Goal: Task Accomplishment & Management: Complete application form

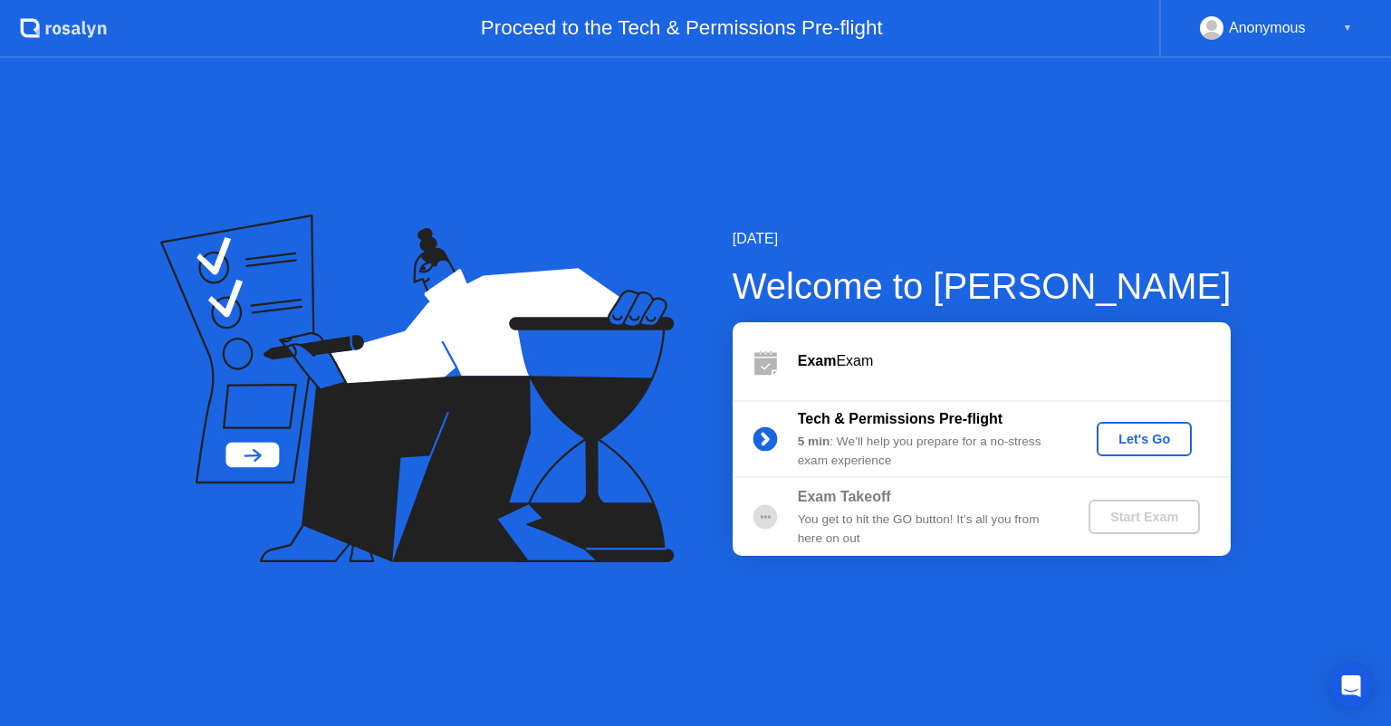
click at [1141, 437] on div "Let's Go" at bounding box center [1144, 439] width 81 height 14
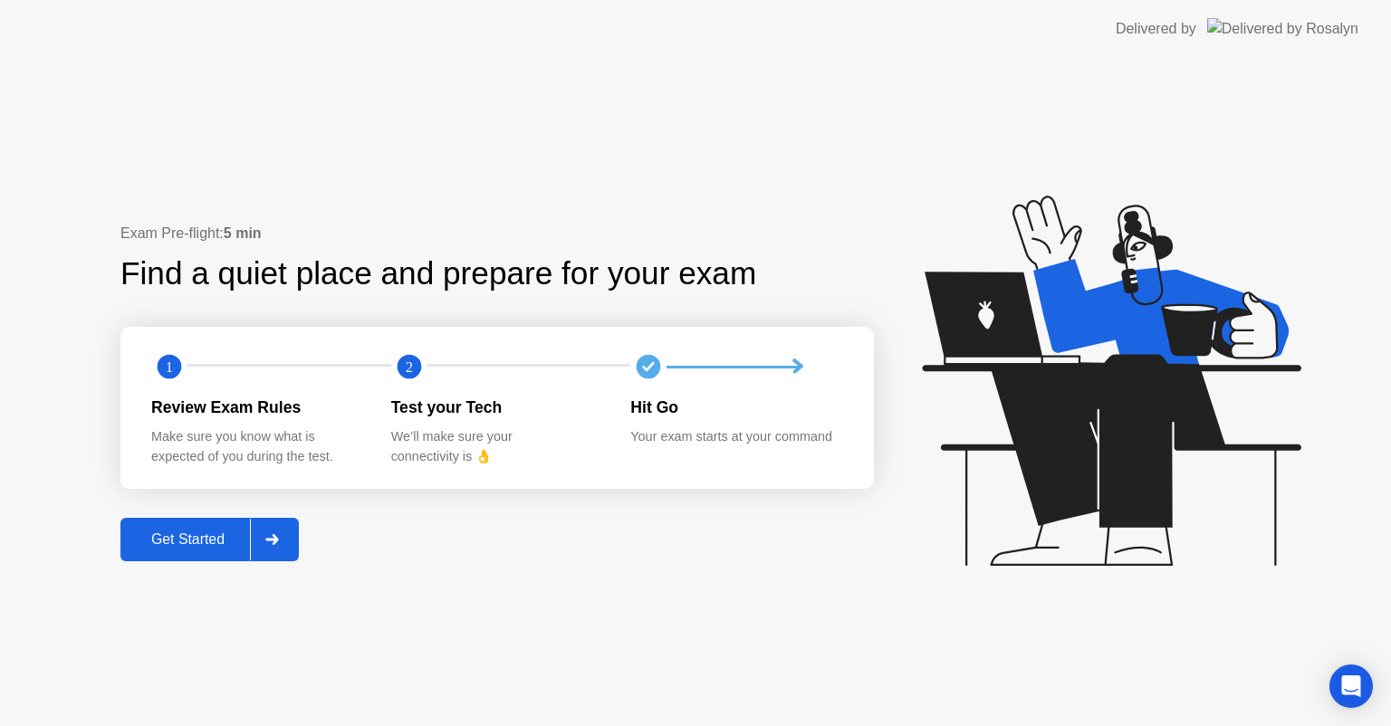
click at [204, 540] on div "Get Started" at bounding box center [188, 540] width 124 height 16
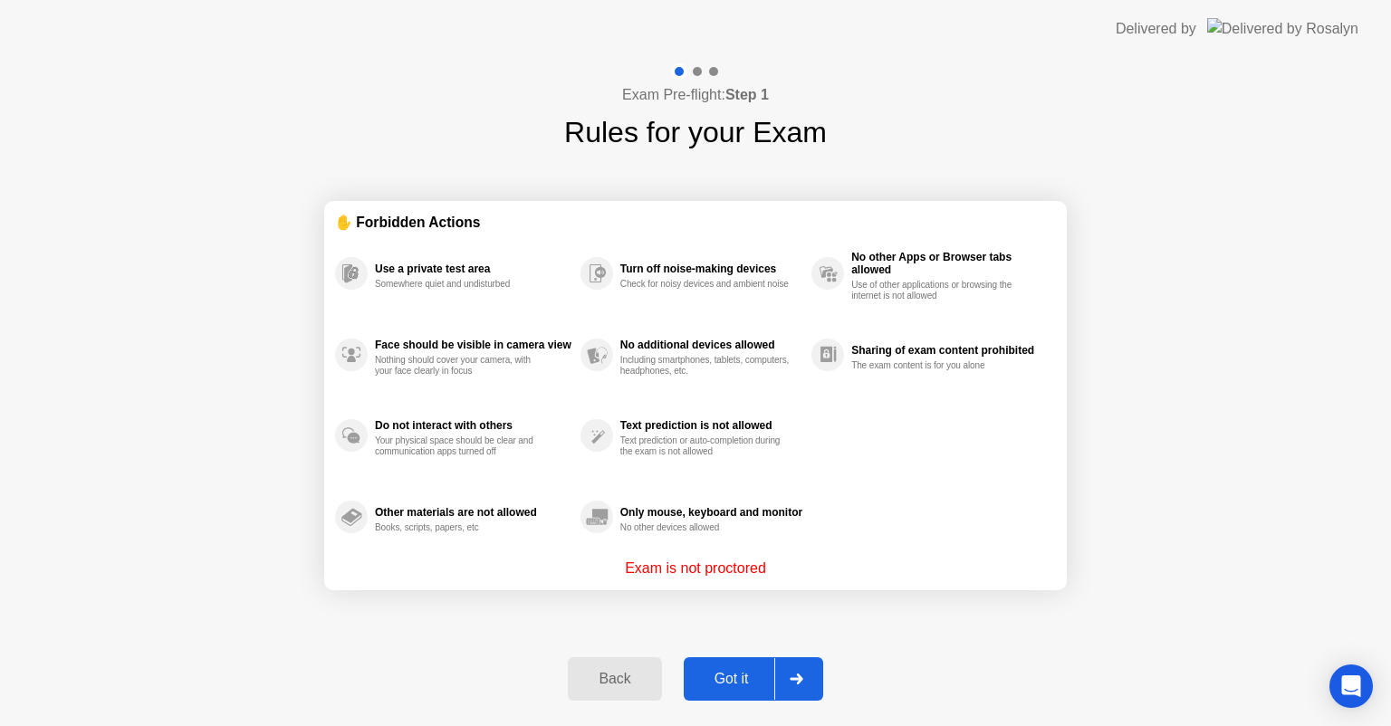
click at [737, 679] on div "Got it" at bounding box center [731, 679] width 85 height 16
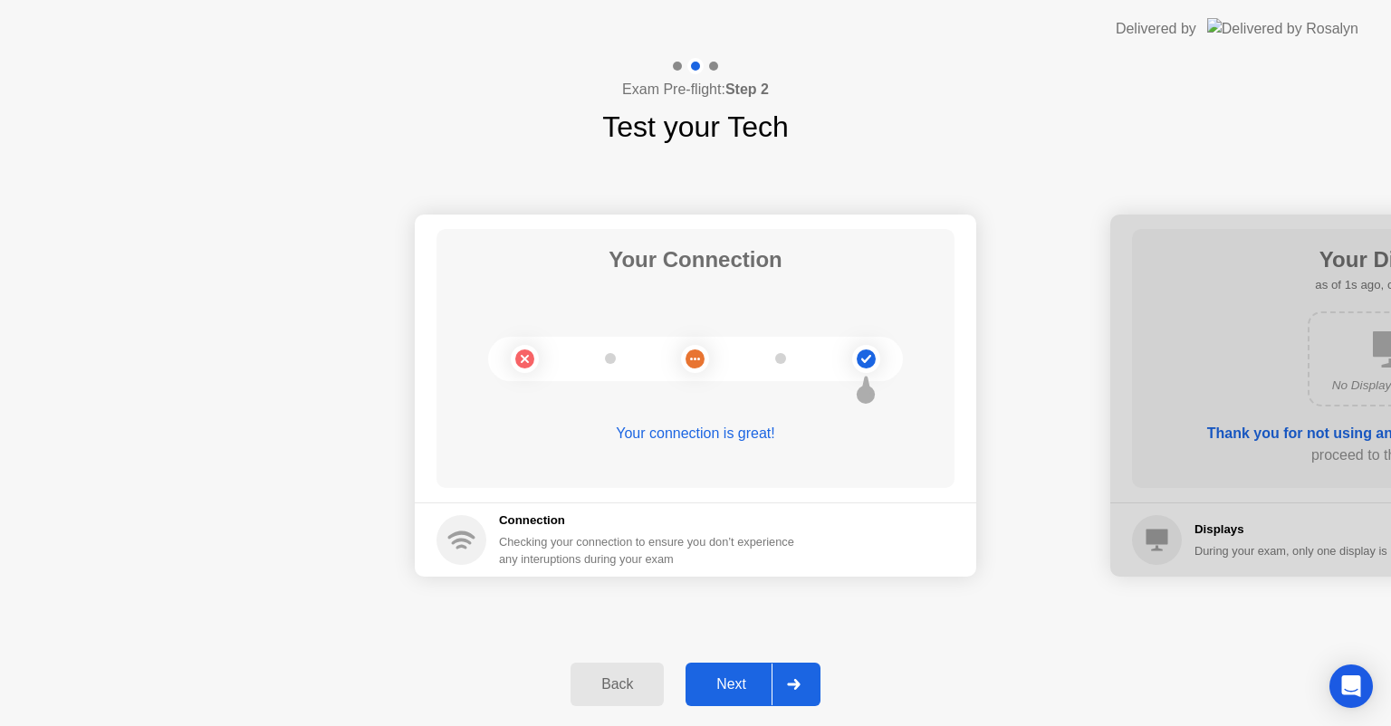
click at [737, 679] on div "Next" at bounding box center [731, 685] width 81 height 16
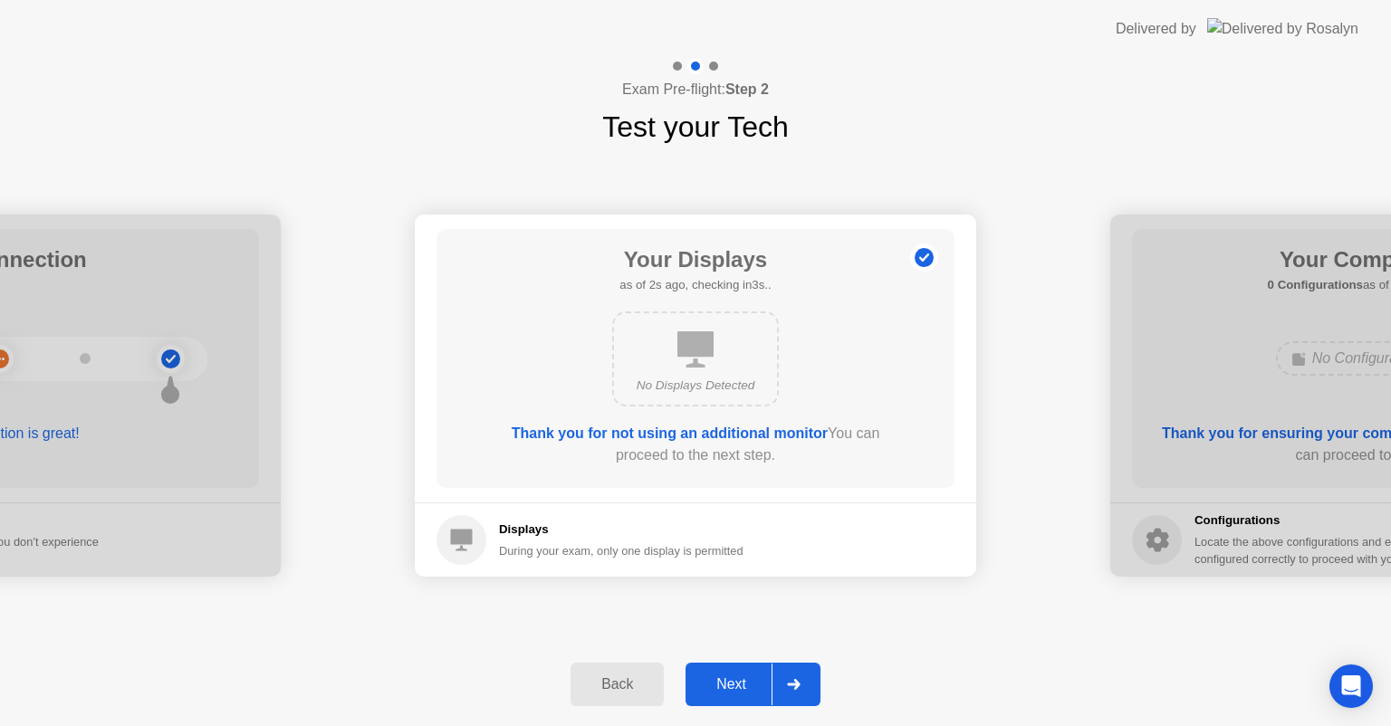
click at [737, 679] on div "Next" at bounding box center [731, 685] width 81 height 16
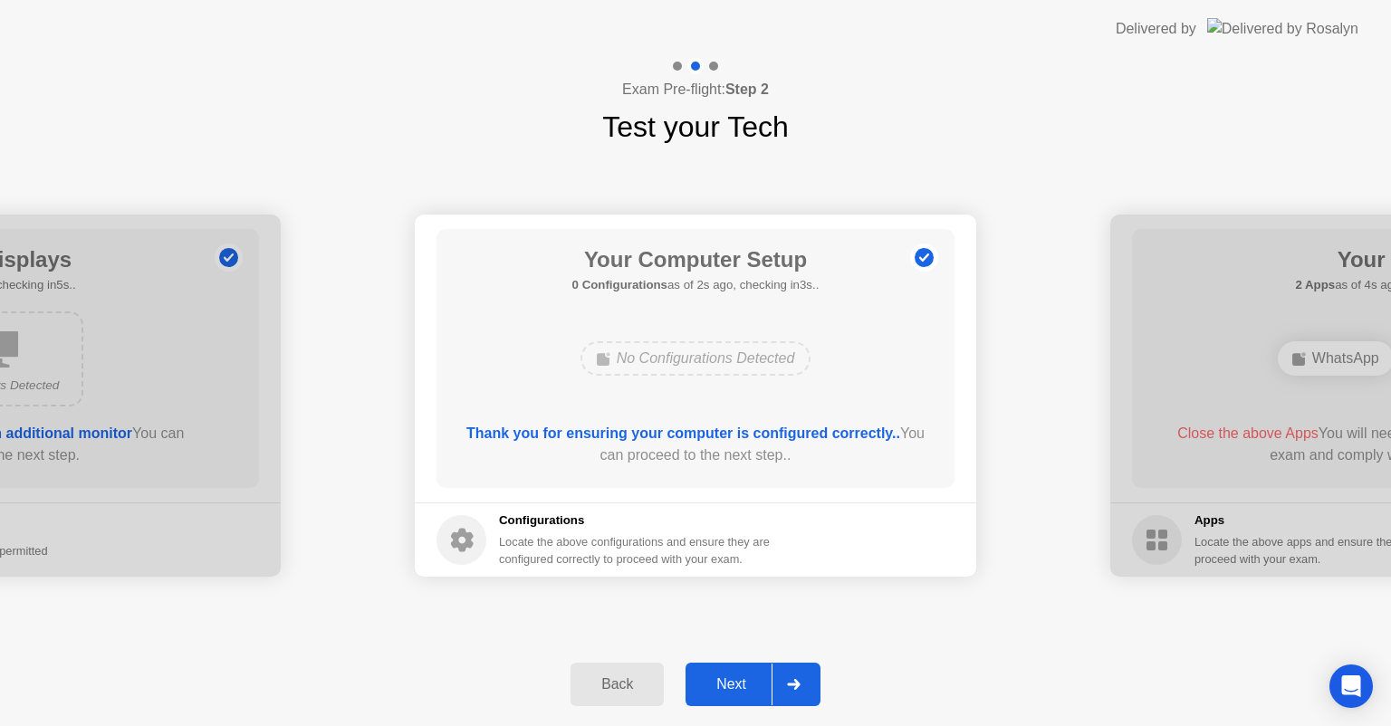
click at [737, 679] on div "Next" at bounding box center [731, 685] width 81 height 16
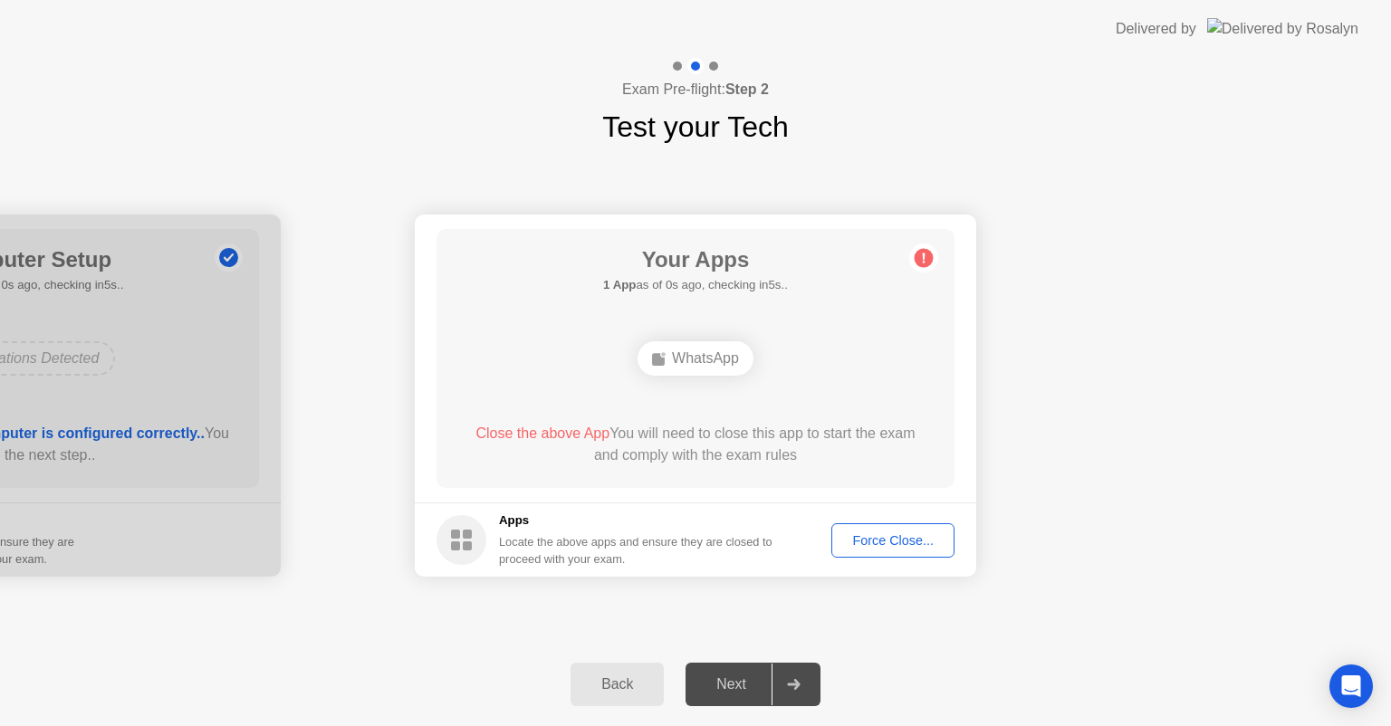
click at [906, 545] on div "Force Close..." at bounding box center [893, 540] width 110 height 14
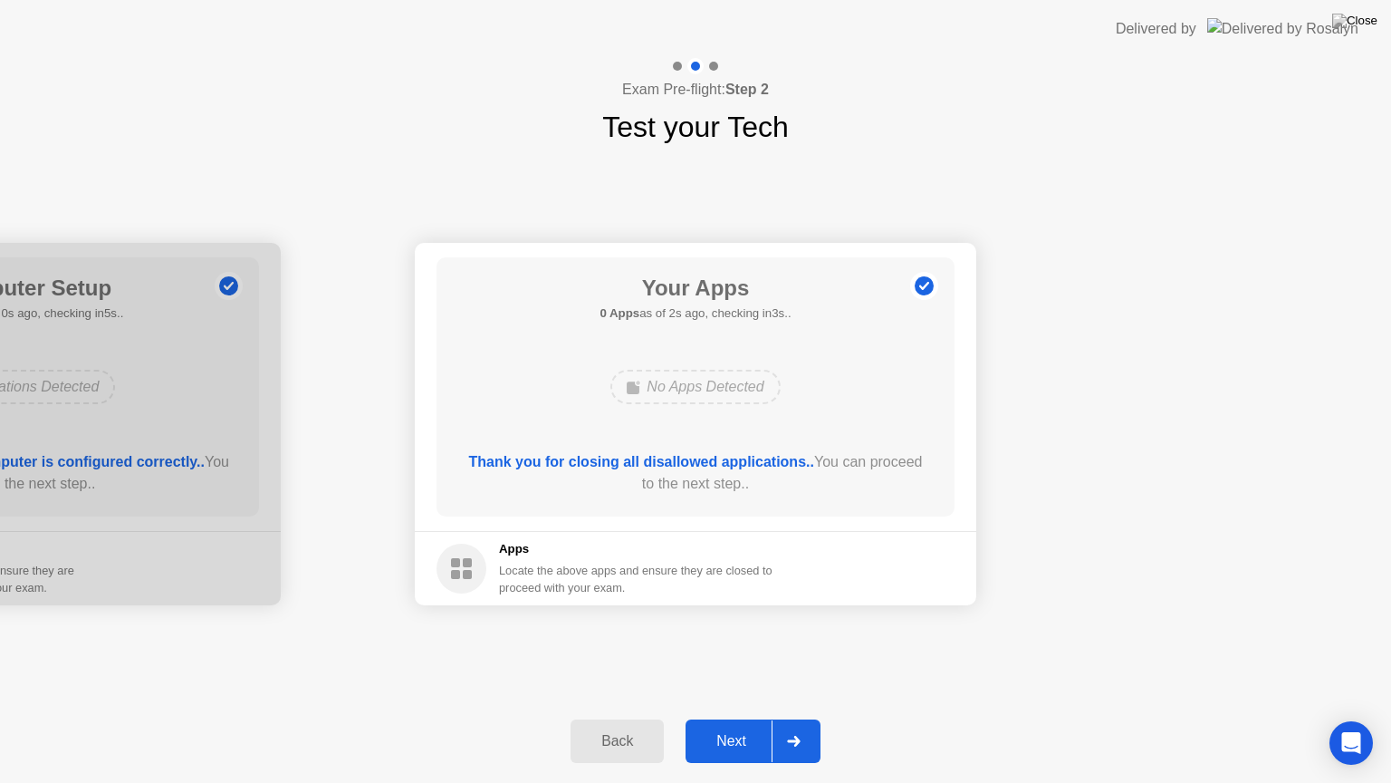
click at [726, 725] on div "Next" at bounding box center [731, 741] width 81 height 16
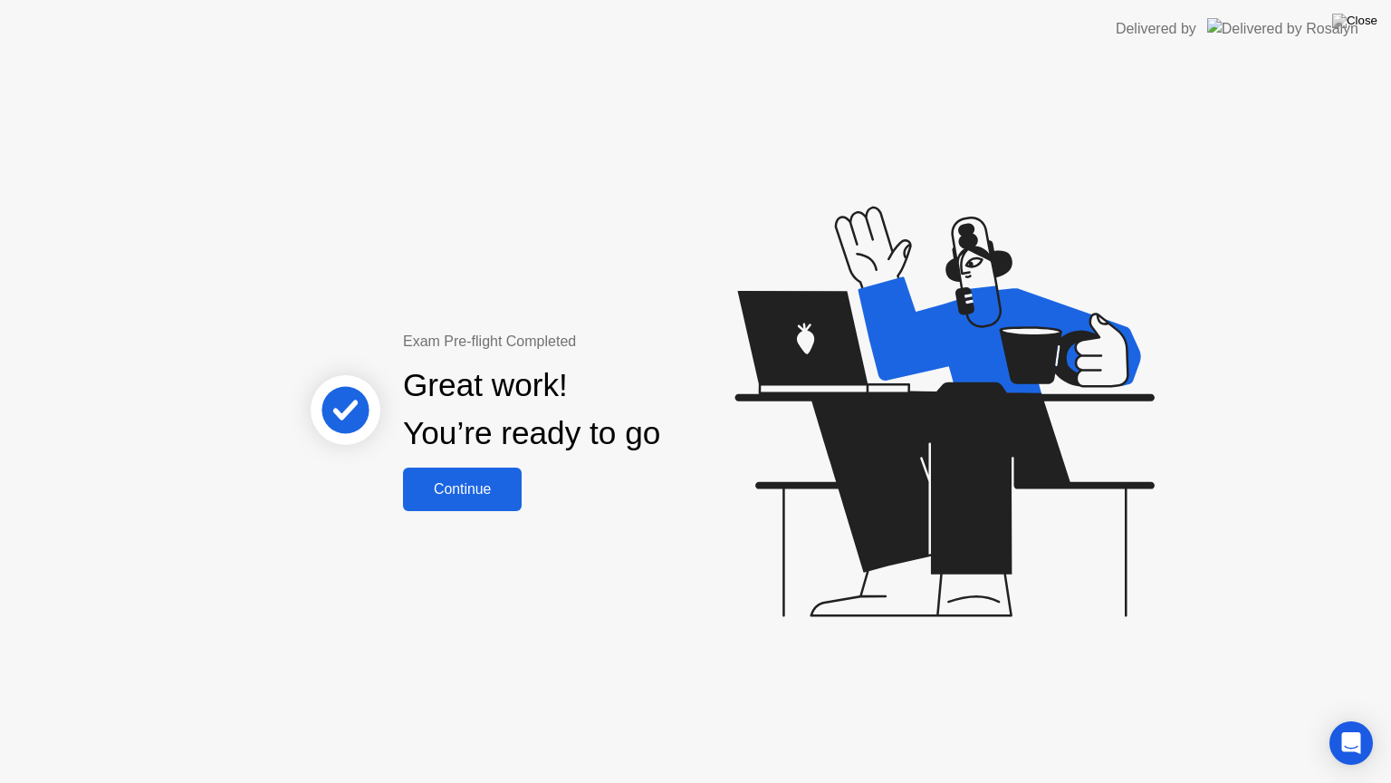
click at [467, 496] on div "Continue" at bounding box center [462, 489] width 108 height 16
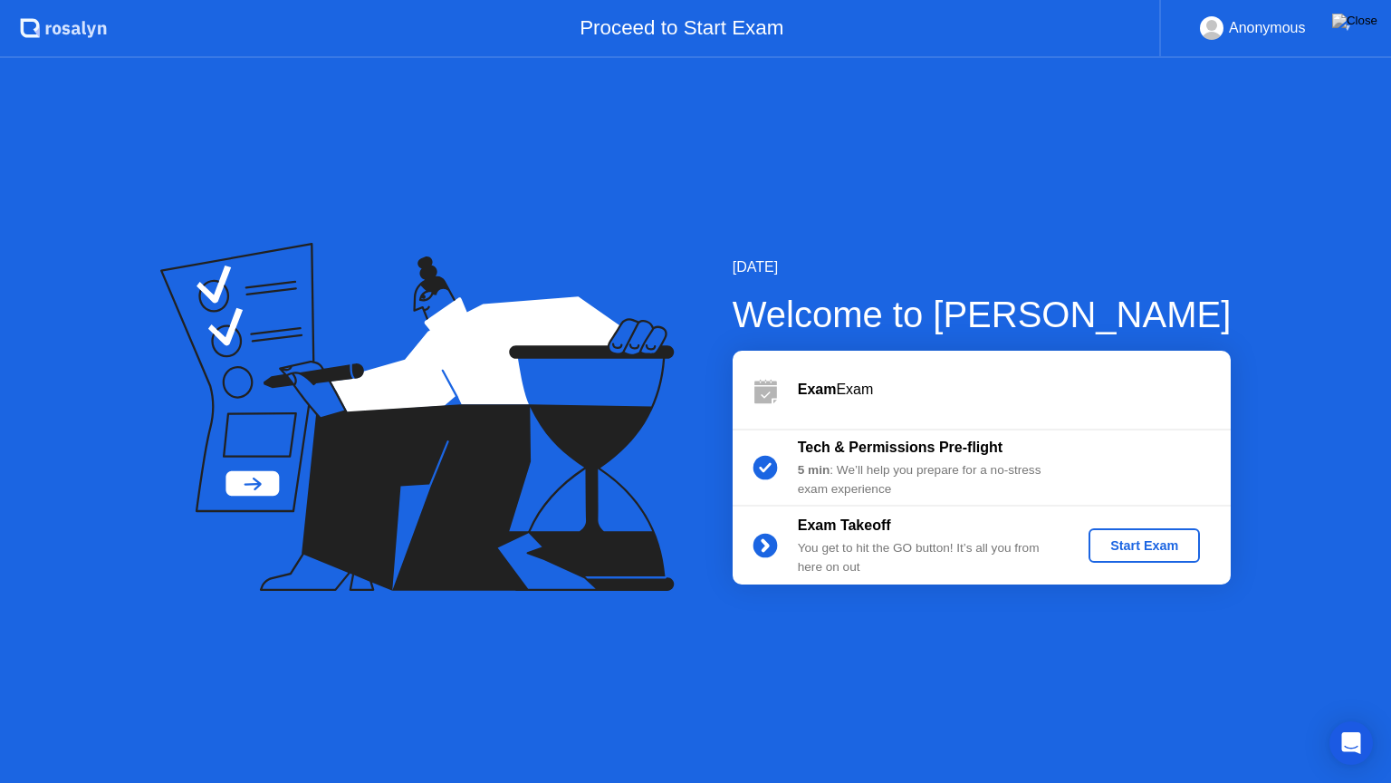
click at [1152, 547] on div "Start Exam" at bounding box center [1144, 545] width 97 height 14
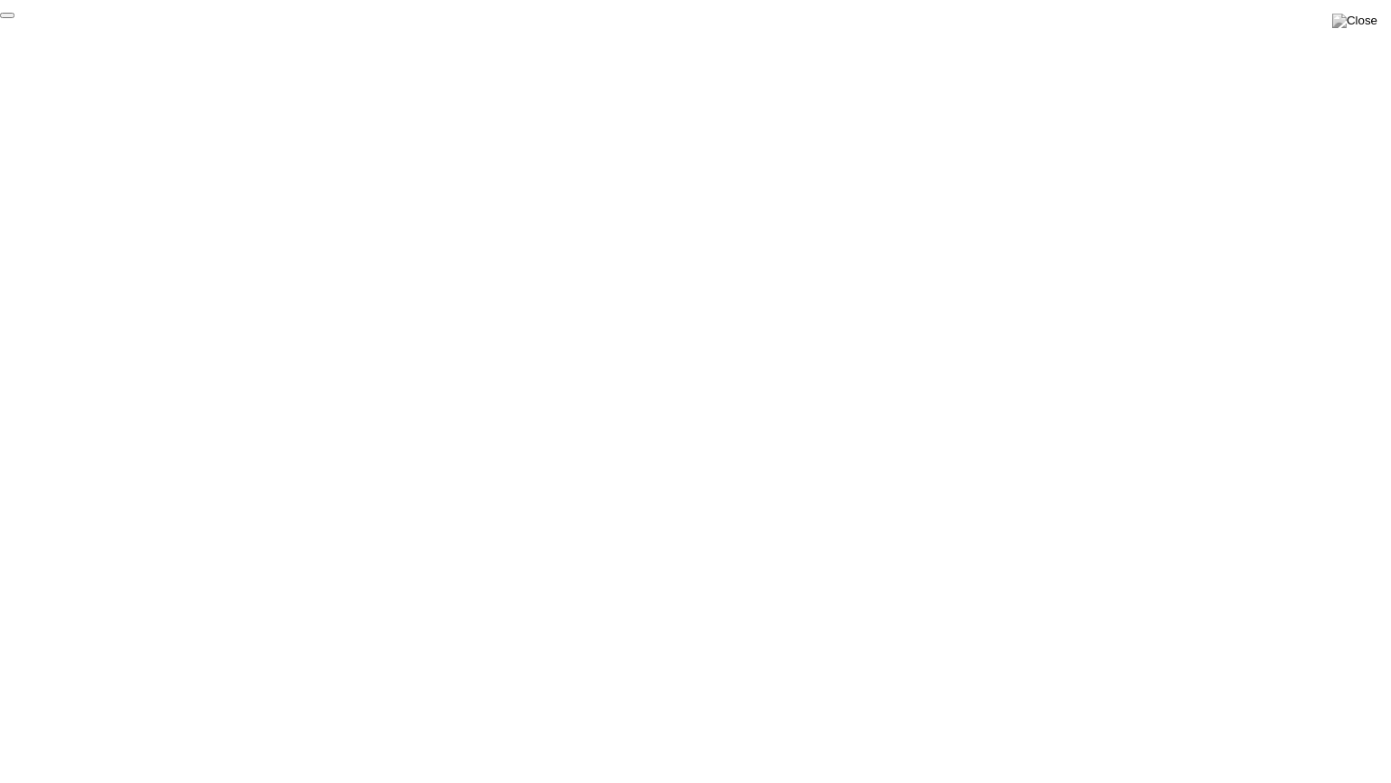
click div "End Proctoring Session"
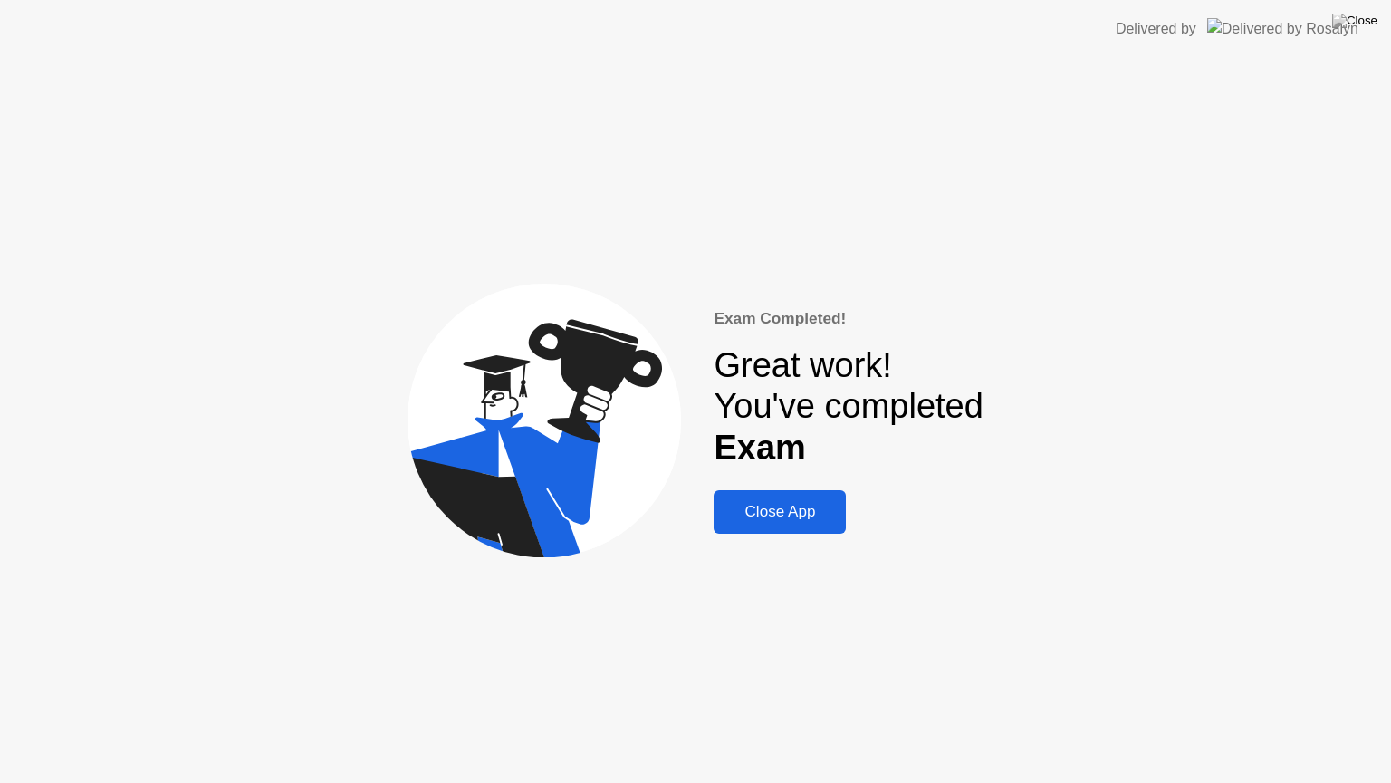
click at [775, 515] on div "Close App" at bounding box center [779, 512] width 121 height 18
